Goal: Task Accomplishment & Management: Manage account settings

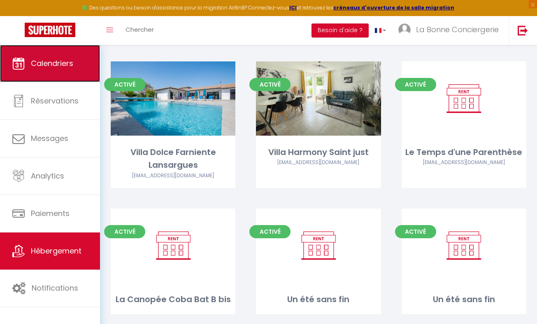
click at [33, 68] on span "Calendriers" at bounding box center [52, 63] width 42 height 10
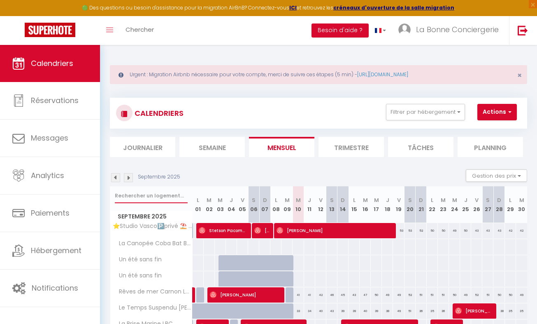
click at [129, 198] on input "text" at bounding box center [151, 195] width 73 height 15
click at [112, 177] on img at bounding box center [115, 177] width 9 height 9
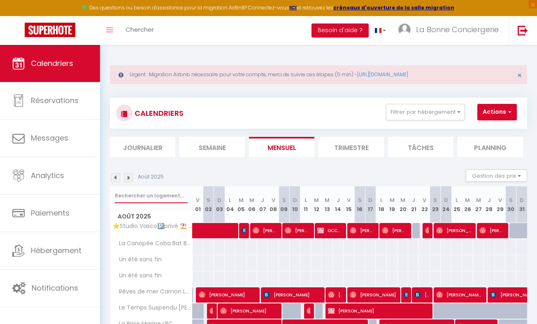
click at [124, 193] on input "text" at bounding box center [151, 195] width 73 height 15
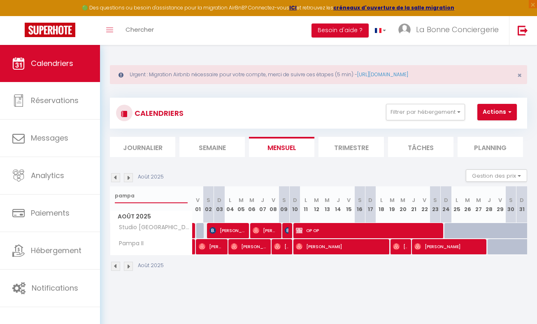
type input "pampa"
click at [398, 252] on span "[PERSON_NAME]" at bounding box center [400, 246] width 14 height 16
select select "OK"
select select "1"
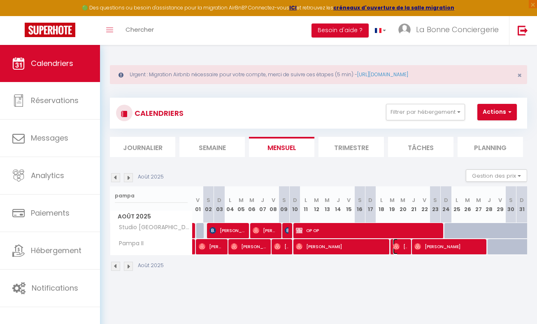
select select "0"
select select "1"
select select
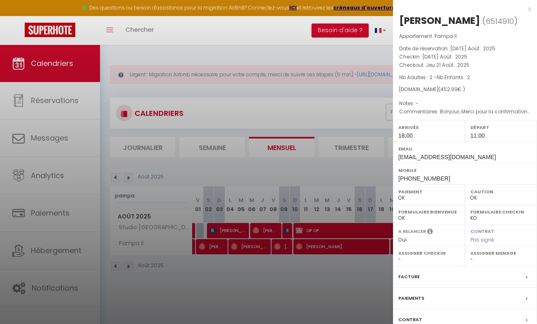
click at [488, 261] on select "- [PERSON_NAME] [PERSON_NAME] [PERSON_NAME] [PERSON_NAME] VISTOS [PERSON_NAME] …" at bounding box center [500, 258] width 61 height 7
click at [337, 288] on div at bounding box center [268, 162] width 537 height 324
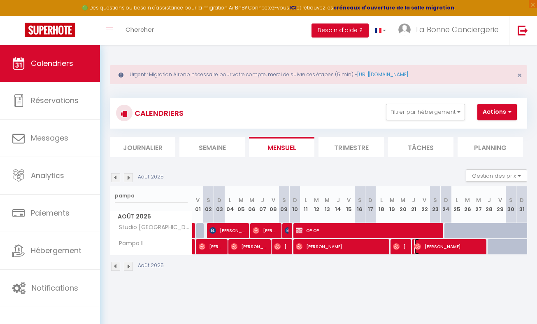
click at [457, 252] on span "[PERSON_NAME]" at bounding box center [449, 246] width 68 height 16
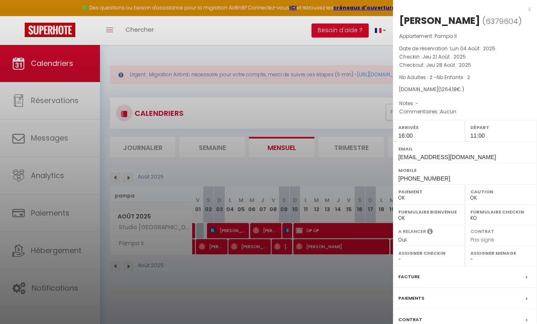
click at [333, 278] on div at bounding box center [268, 162] width 537 height 324
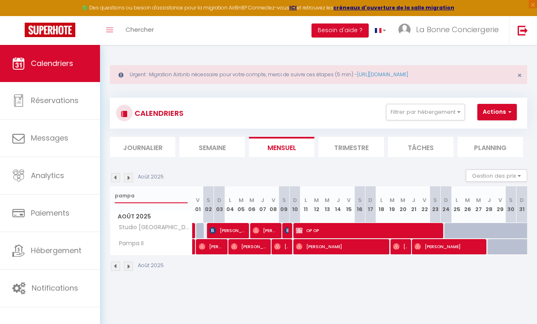
click at [156, 193] on input "pampa" at bounding box center [151, 195] width 73 height 15
type input "p"
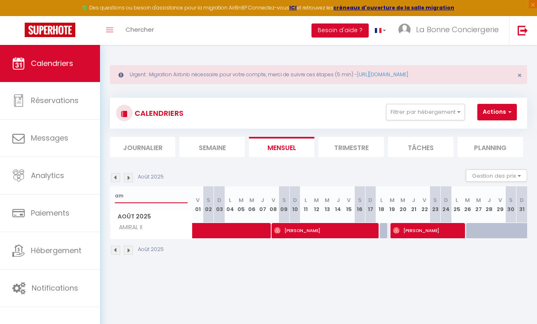
type input "a"
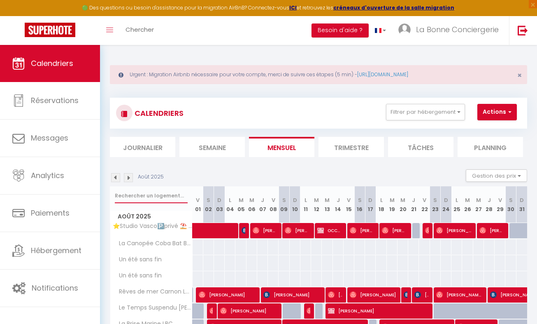
click at [148, 199] on input "text" at bounding box center [151, 195] width 73 height 15
click at [137, 194] on input "text" at bounding box center [151, 195] width 73 height 15
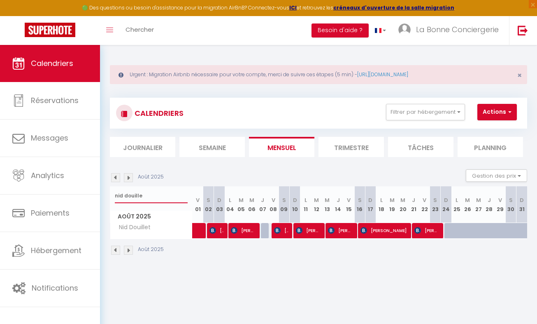
click at [151, 200] on input "nid douille" at bounding box center [151, 195] width 73 height 15
type input "n"
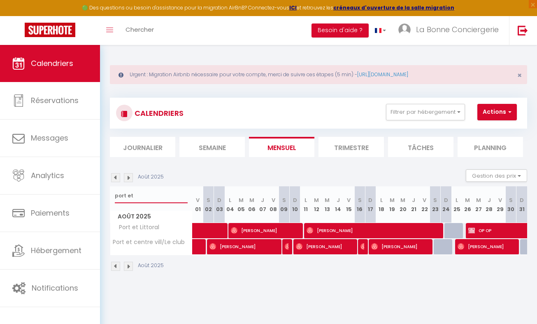
type input "port et"
